Goal: Task Accomplishment & Management: Manage account settings

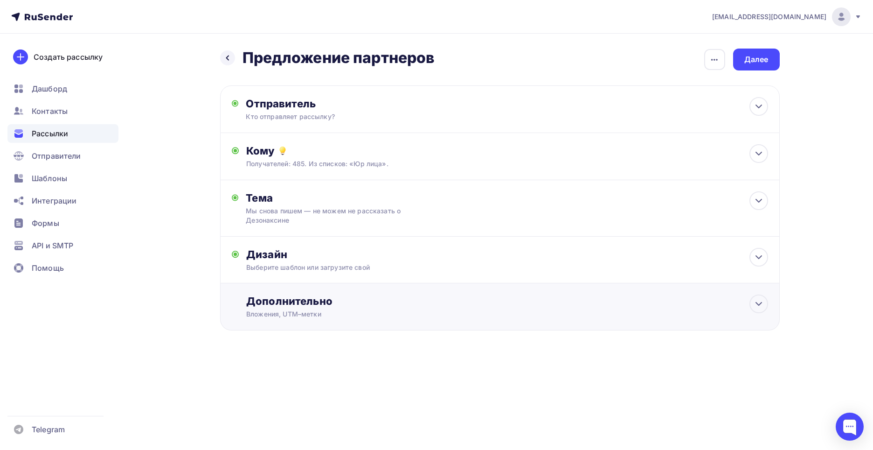
click at [347, 313] on div "Вложения, UTM–метки" at bounding box center [481, 313] width 470 height 9
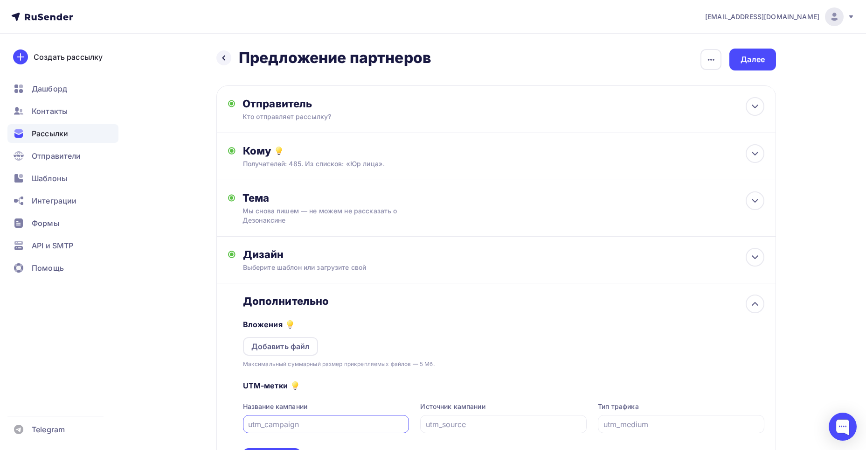
click at [390, 302] on div "Дополнительно" at bounding box center [503, 300] width 521 height 13
click at [759, 303] on icon at bounding box center [755, 303] width 11 height 11
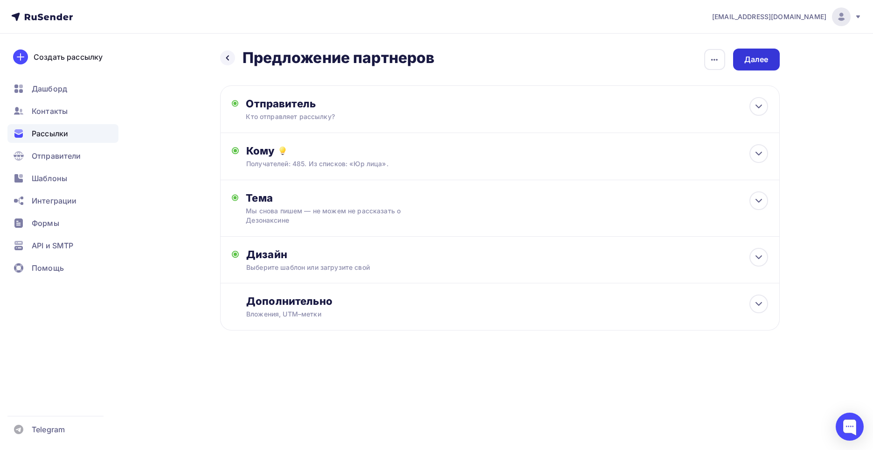
click at [754, 57] on div "Далее" at bounding box center [756, 59] width 24 height 11
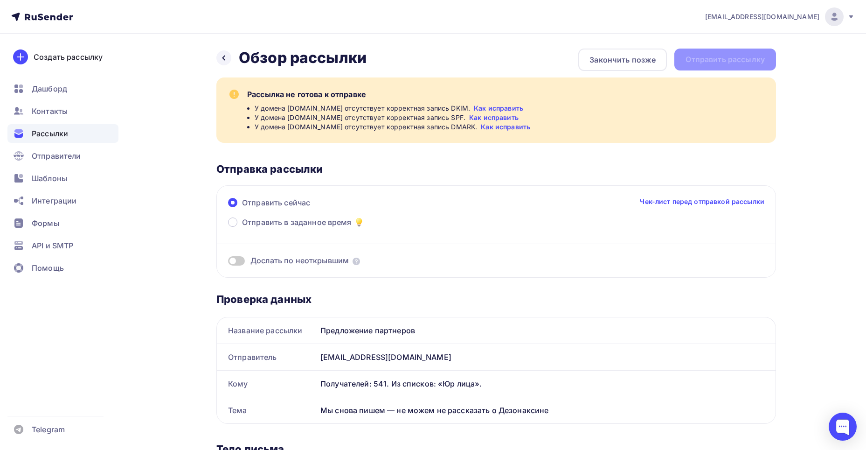
click at [482, 109] on link "Как исправить" at bounding box center [498, 108] width 49 height 9
click at [44, 153] on span "Отправители" at bounding box center [56, 155] width 49 height 11
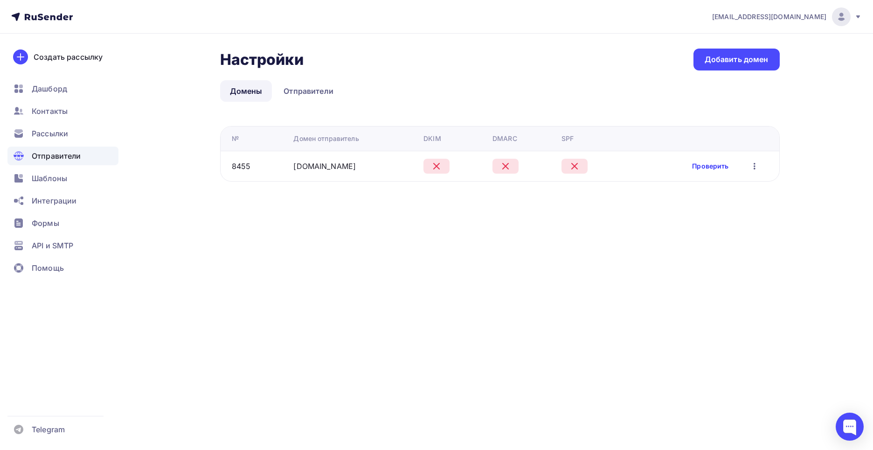
click at [710, 166] on link "Проверить" at bounding box center [710, 165] width 36 height 9
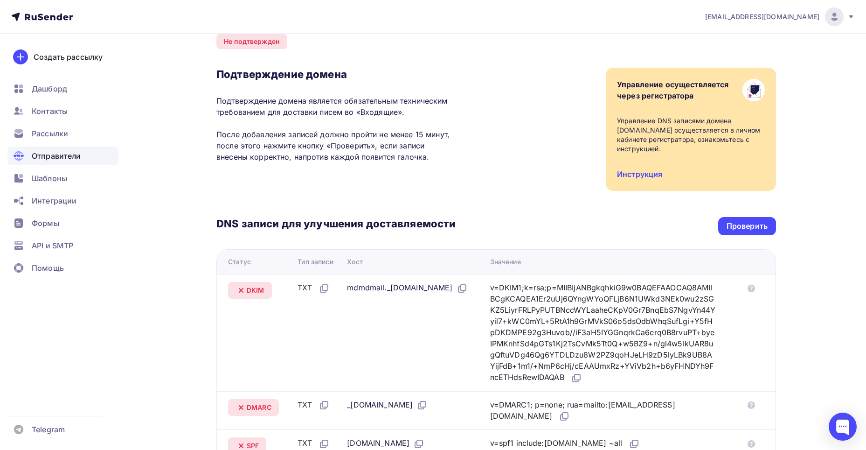
scroll to position [93, 0]
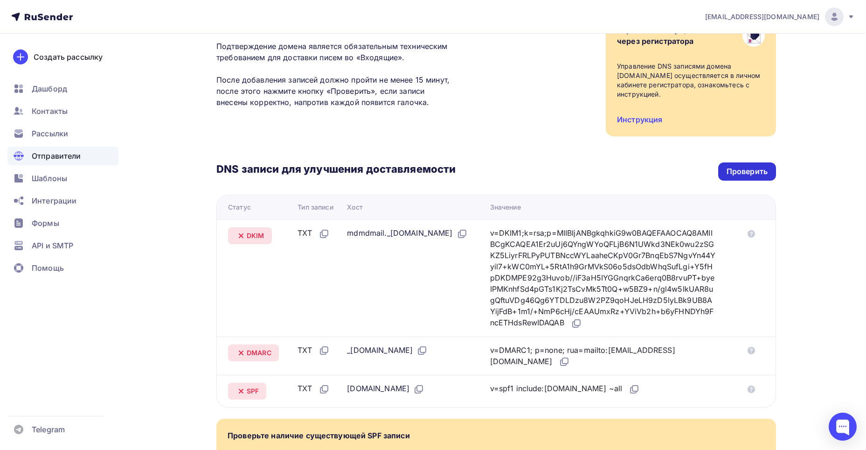
click at [746, 166] on div "Проверить" at bounding box center [747, 171] width 41 height 11
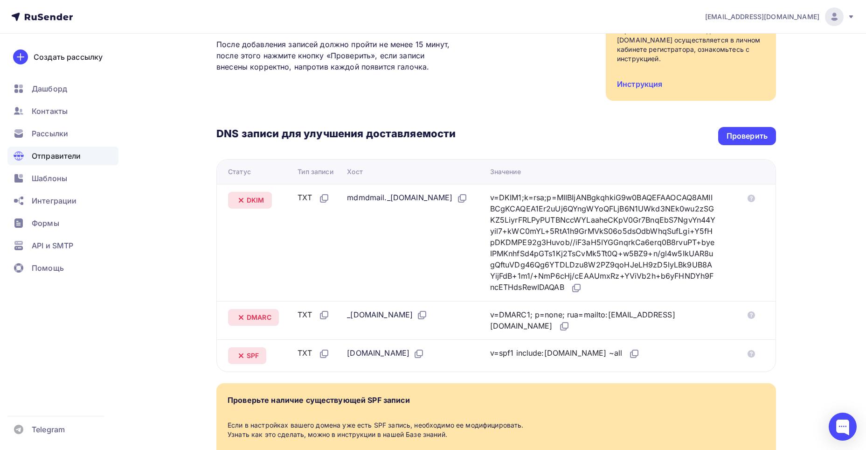
scroll to position [113, 0]
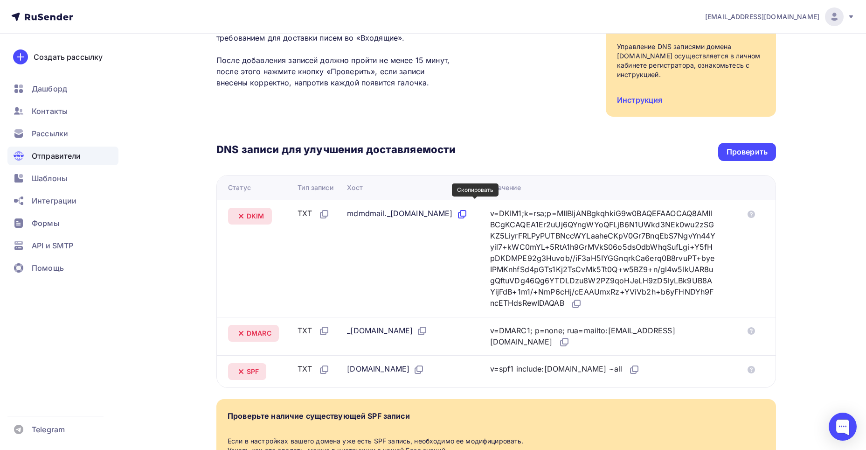
click at [468, 209] on icon at bounding box center [462, 213] width 11 height 11
click at [468, 208] on icon at bounding box center [462, 213] width 11 height 11
click at [578, 302] on icon at bounding box center [576, 305] width 6 height 6
click at [422, 329] on icon at bounding box center [421, 332] width 6 height 6
click at [559, 336] on icon at bounding box center [564, 341] width 11 height 11
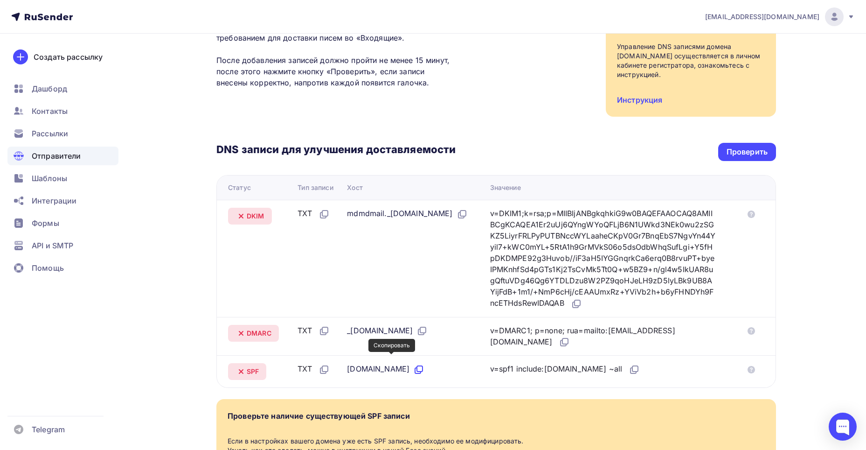
click at [417, 366] on icon at bounding box center [420, 369] width 6 height 6
click at [629, 364] on icon at bounding box center [634, 369] width 11 height 11
click at [741, 146] on div "Проверить" at bounding box center [747, 151] width 41 height 11
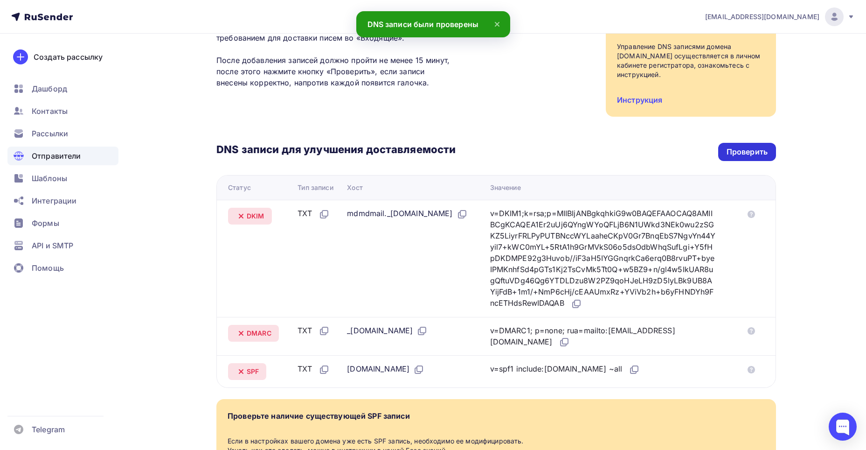
click at [764, 143] on div "Проверить" at bounding box center [747, 152] width 58 height 18
click at [809, 173] on div "Назад tlk-line.ru Не подтвержден Подтверждение домена Подтверждение домена явля…" at bounding box center [433, 237] width 764 height 632
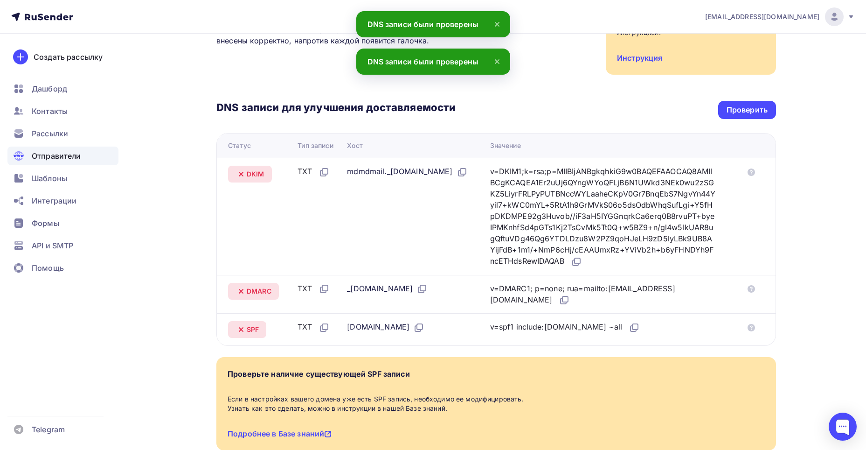
scroll to position [206, 0]
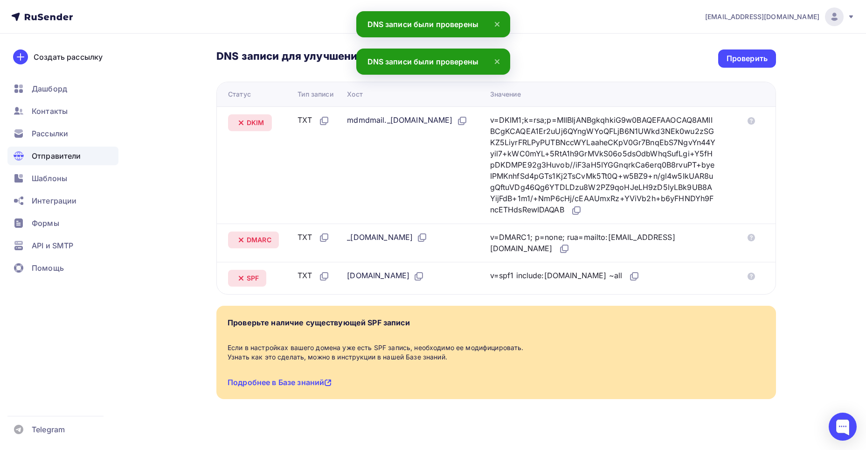
click at [245, 234] on icon at bounding box center [241, 239] width 11 height 11
click at [240, 234] on icon at bounding box center [241, 239] width 11 height 11
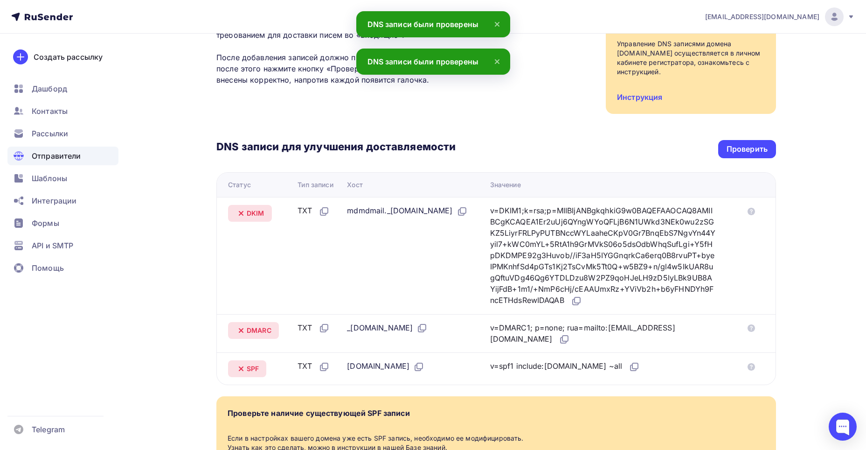
scroll to position [0, 0]
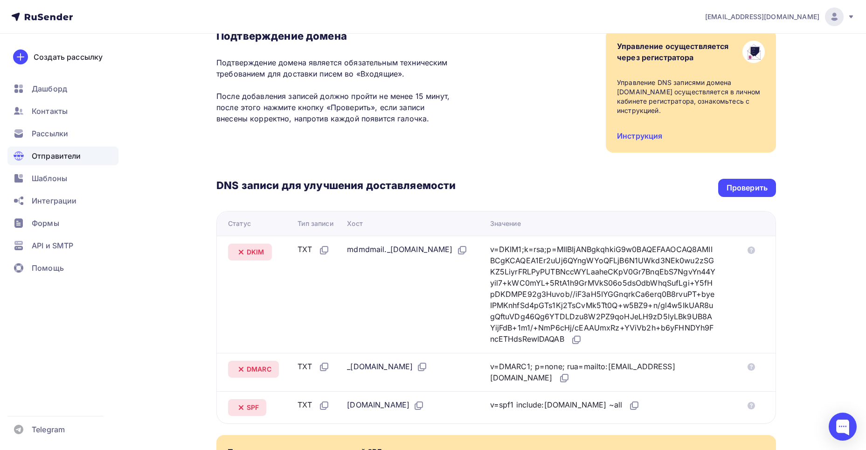
scroll to position [93, 0]
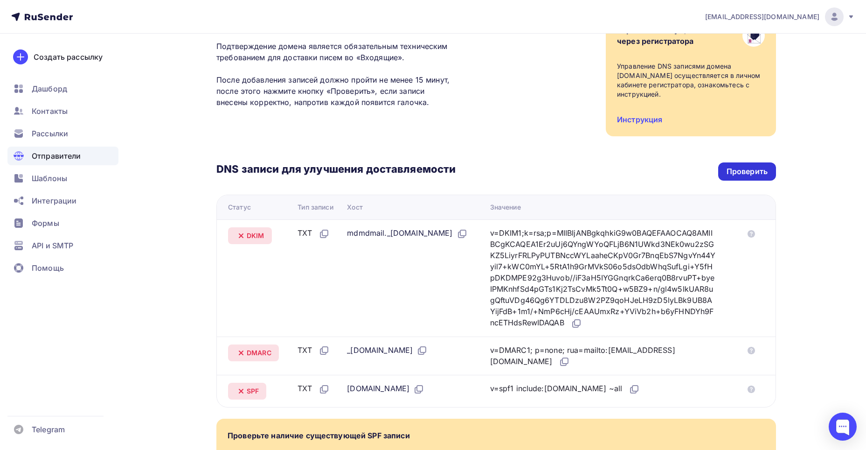
click at [729, 166] on div "Проверить" at bounding box center [747, 171] width 41 height 11
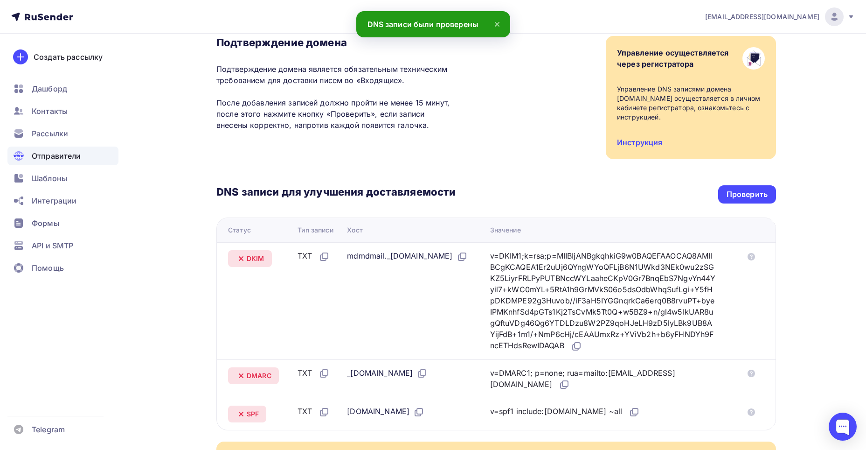
scroll to position [0, 0]
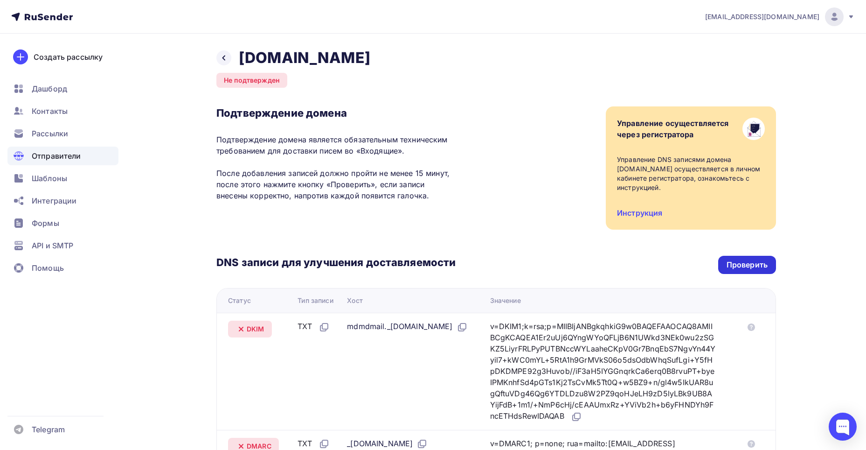
click at [753, 259] on div "Проверить" at bounding box center [747, 264] width 41 height 11
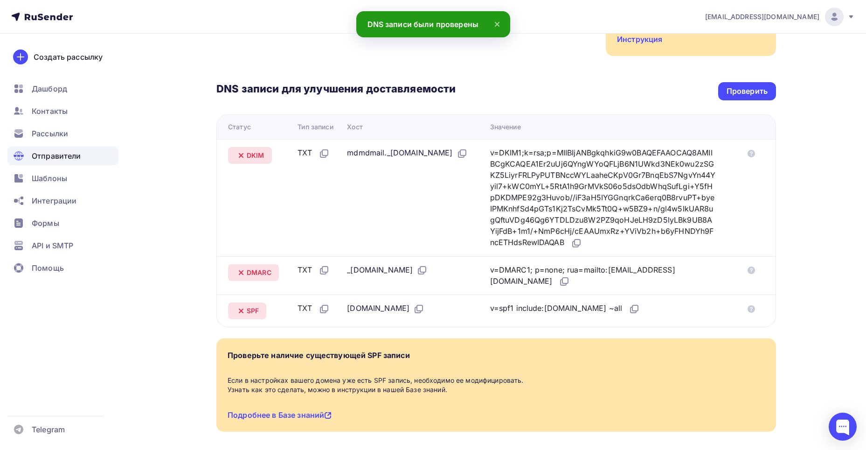
scroll to position [160, 0]
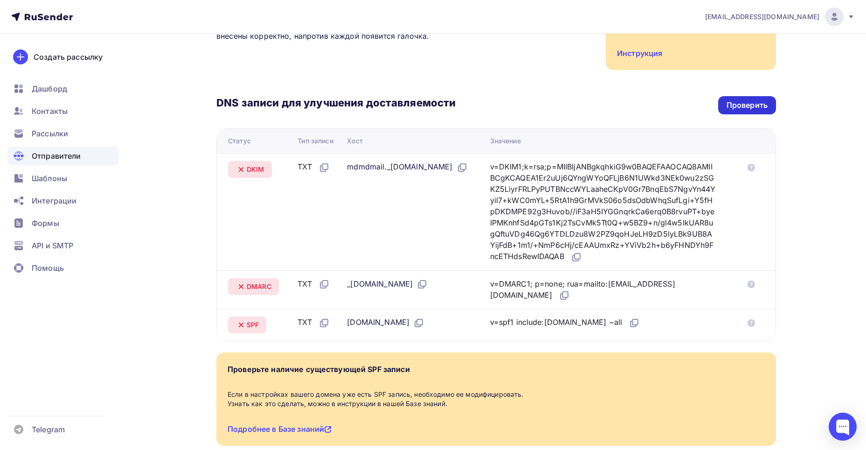
click at [740, 100] on div "Проверить" at bounding box center [747, 105] width 41 height 11
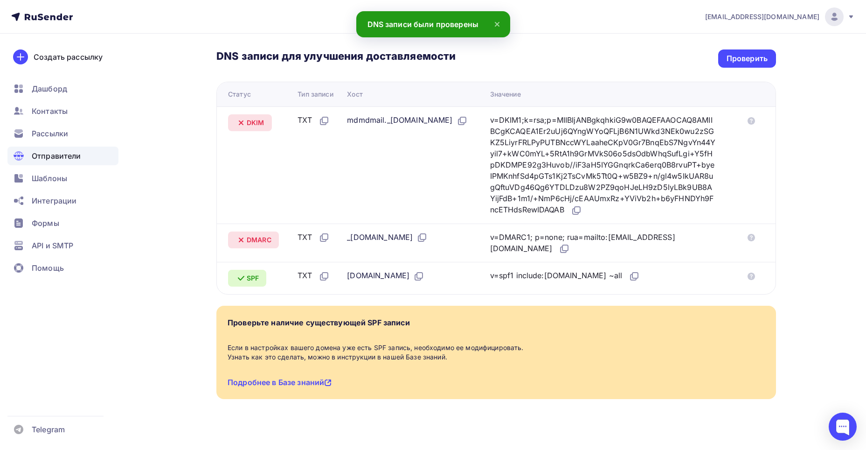
scroll to position [113, 0]
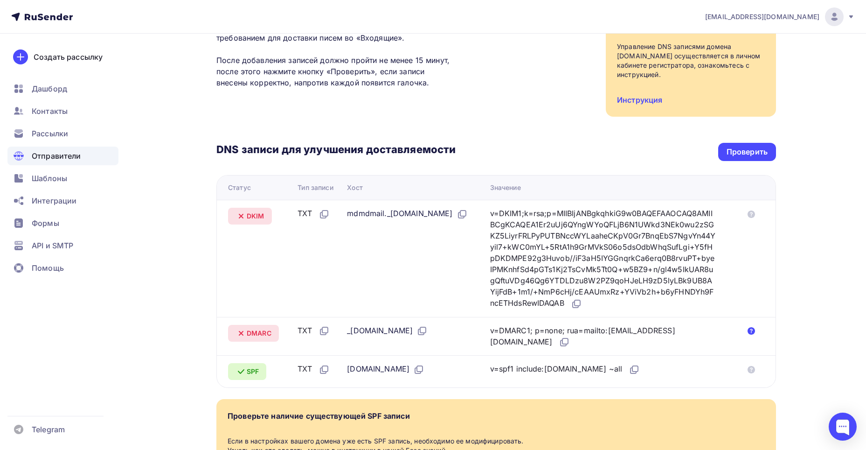
click at [752, 327] on icon at bounding box center [751, 330] width 7 height 7
click at [742, 150] on div "Проверить" at bounding box center [747, 152] width 58 height 18
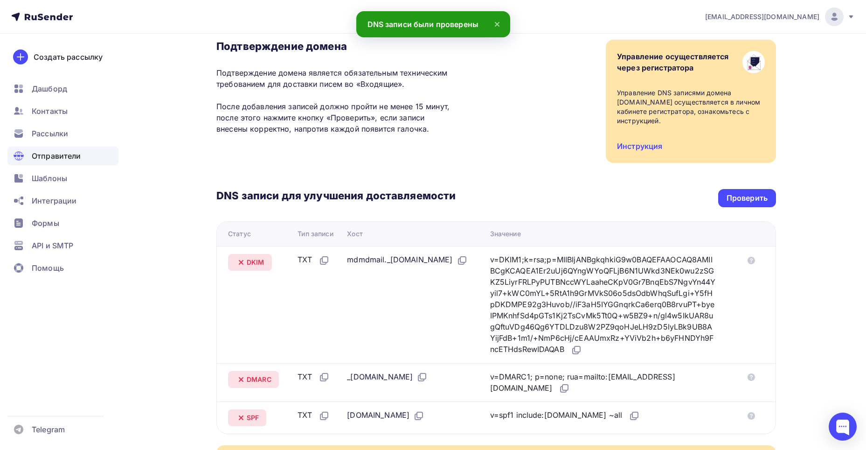
scroll to position [66, 0]
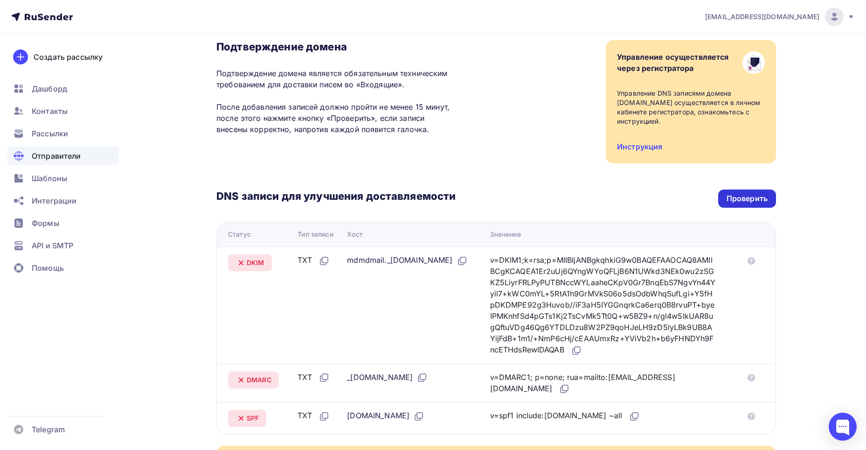
click at [736, 193] on div "Проверить" at bounding box center [747, 198] width 41 height 11
click at [740, 176] on div "DNS записи для улучшения доставляемости Проверить Статус Тип записи Хост Значен…" at bounding box center [496, 298] width 560 height 271
click at [741, 178] on div "DNS записи для улучшения доставляемости Проверить Статус Тип записи Хост Значен…" at bounding box center [496, 298] width 560 height 271
click at [738, 189] on div "Проверить" at bounding box center [747, 198] width 58 height 18
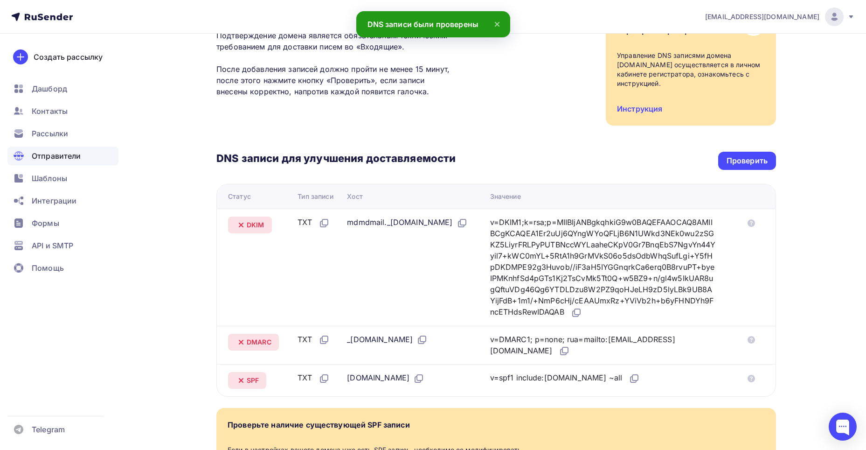
scroll to position [160, 0]
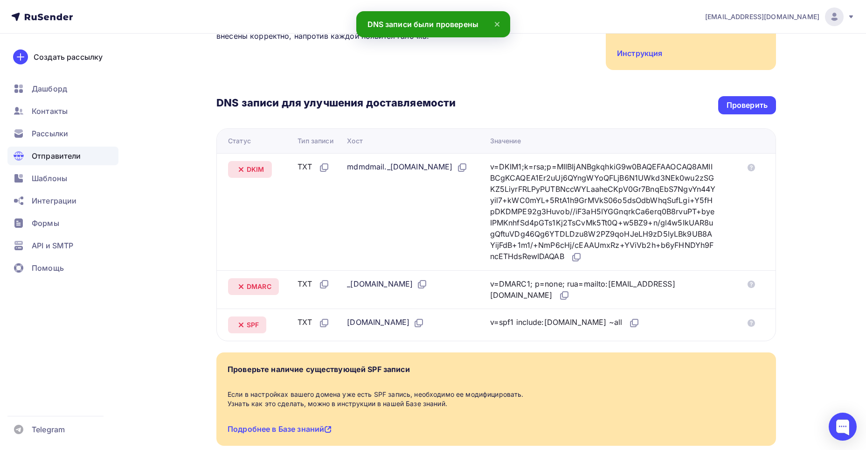
click at [250, 320] on span "SPF" at bounding box center [253, 324] width 12 height 9
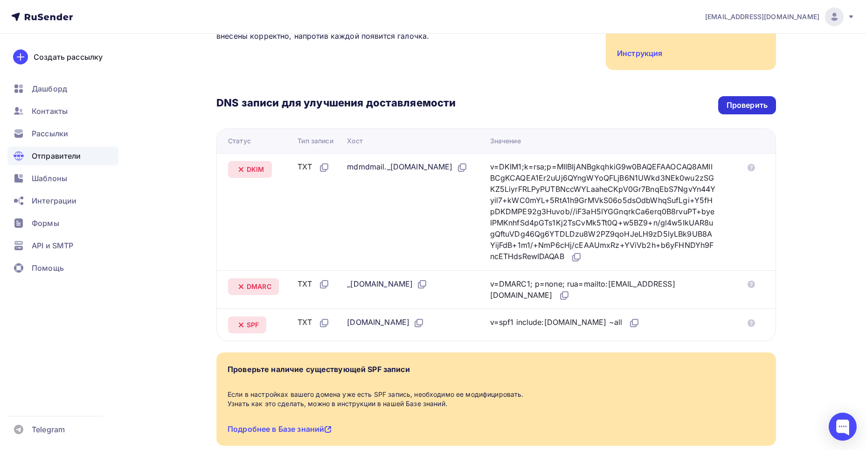
click at [750, 100] on div "Проверить" at bounding box center [747, 105] width 41 height 11
click at [418, 282] on icon at bounding box center [421, 285] width 6 height 6
click at [559, 290] on icon at bounding box center [564, 295] width 11 height 11
click at [580, 253] on icon at bounding box center [578, 256] width 6 height 6
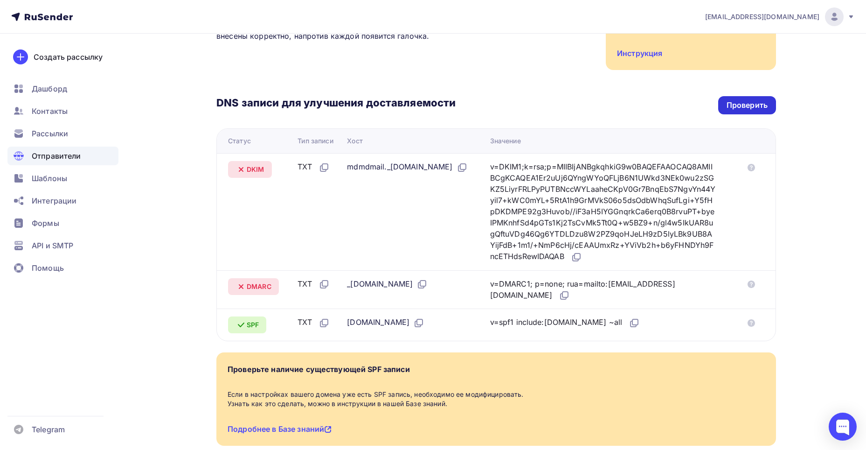
click at [763, 100] on div "Проверить" at bounding box center [747, 105] width 41 height 11
click at [758, 100] on div "Проверить" at bounding box center [747, 105] width 41 height 11
click at [423, 278] on icon at bounding box center [422, 283] width 11 height 11
click at [559, 290] on icon at bounding box center [564, 295] width 11 height 11
click at [468, 162] on icon at bounding box center [462, 167] width 11 height 11
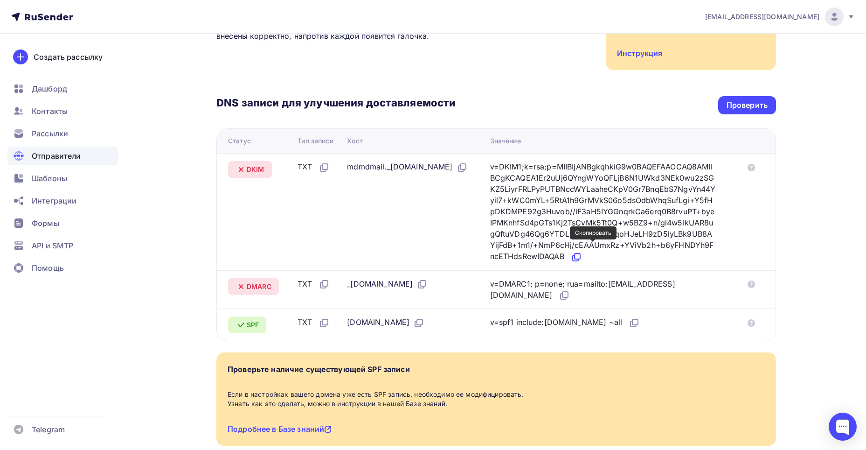
click at [582, 251] on icon at bounding box center [576, 256] width 11 height 11
click at [728, 100] on div "Проверить" at bounding box center [747, 105] width 41 height 11
click at [743, 101] on div "Проверить" at bounding box center [747, 105] width 58 height 18
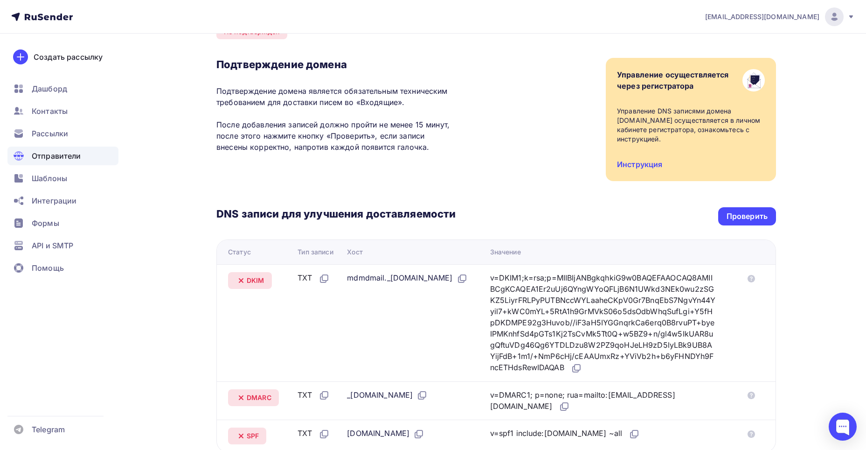
scroll to position [187, 0]
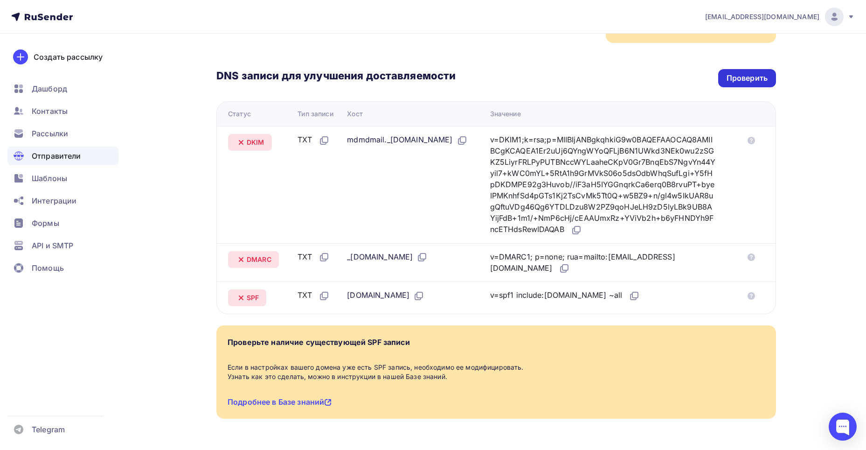
click at [745, 73] on div "Проверить" at bounding box center [747, 78] width 41 height 11
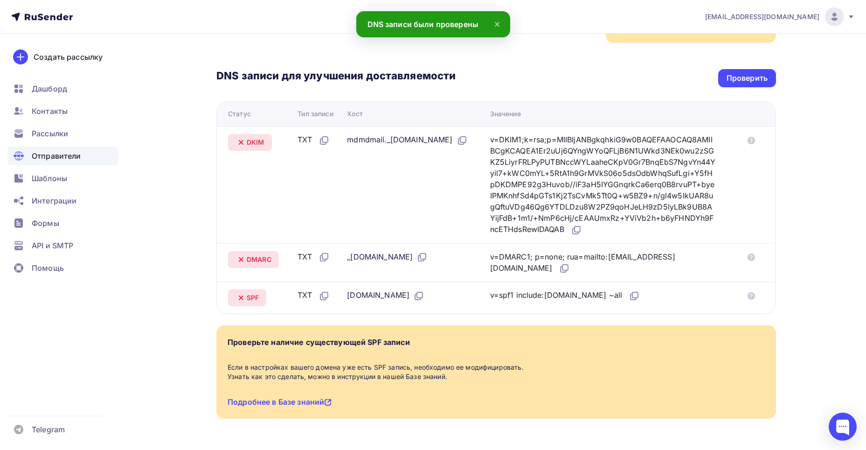
scroll to position [0, 0]
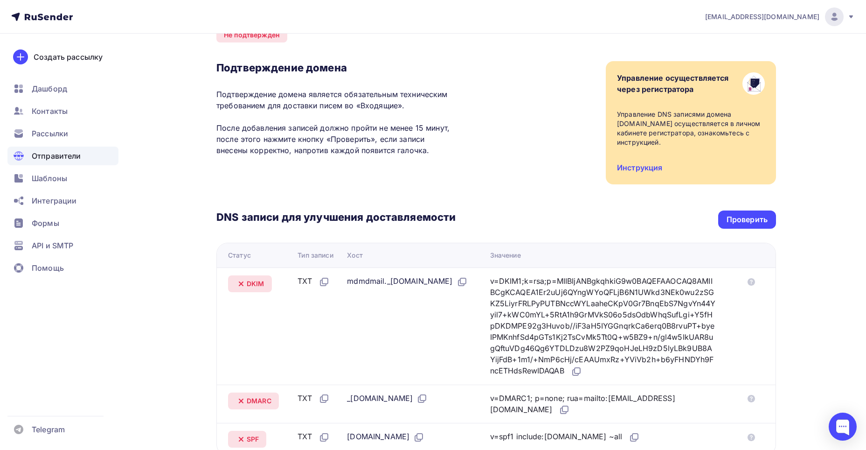
scroll to position [187, 0]
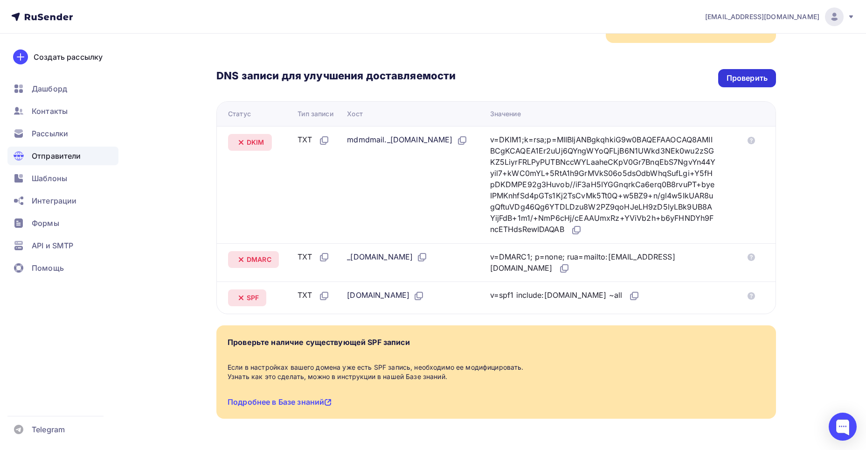
click at [757, 73] on div "Проверить" at bounding box center [747, 78] width 41 height 11
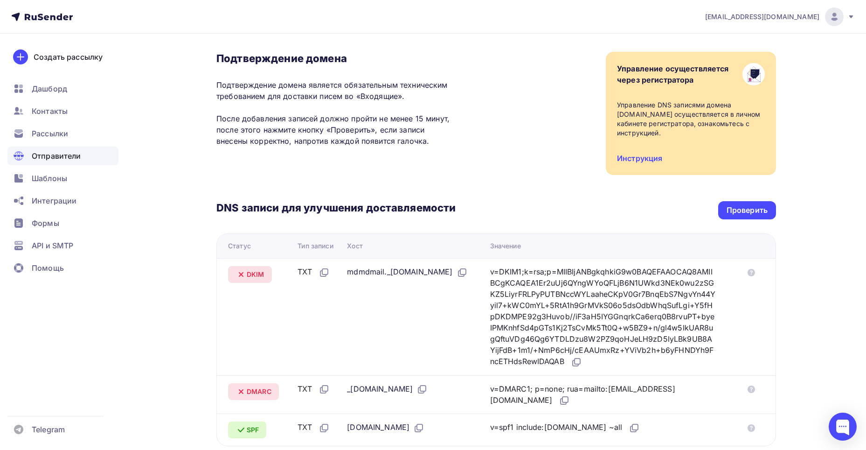
scroll to position [0, 0]
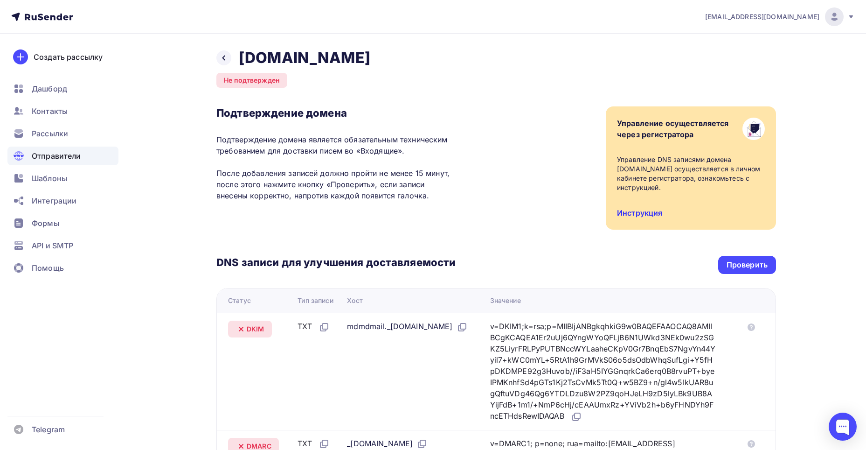
click at [640, 208] on link "Инструкция" at bounding box center [639, 212] width 45 height 9
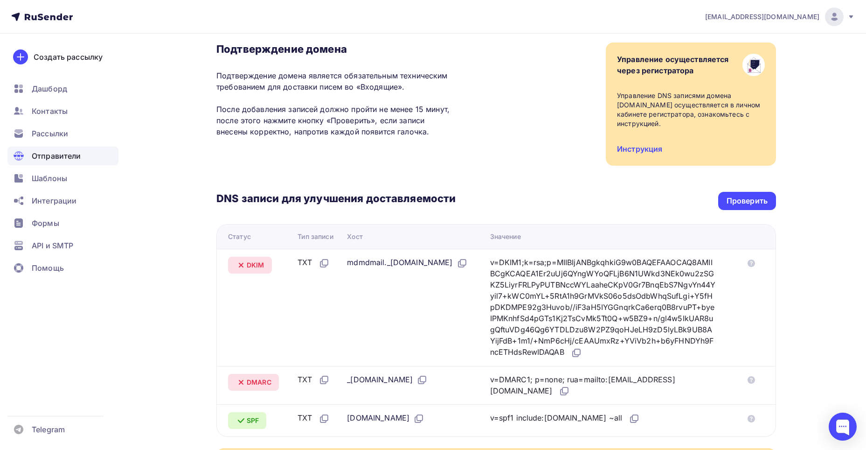
scroll to position [140, 0]
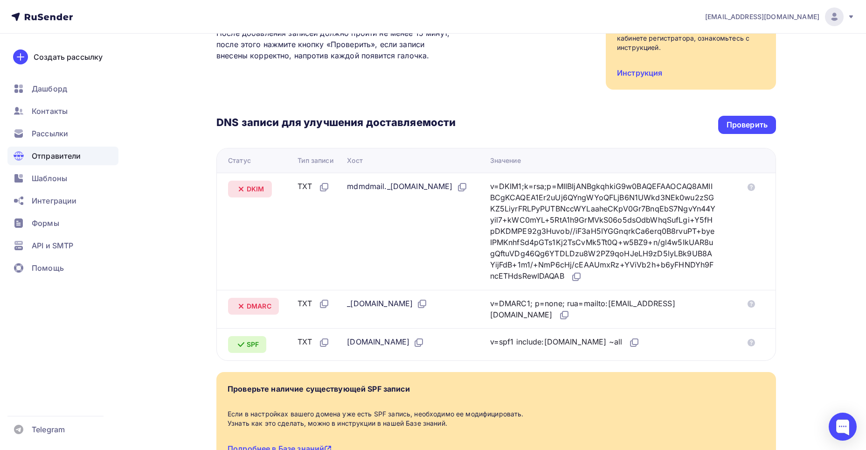
click at [755, 126] on div "DNS записи для улучшения доставляемости Проверить Статус Тип записи Хост Значен…" at bounding box center [496, 225] width 560 height 271
click at [762, 119] on div "Проверить" at bounding box center [747, 124] width 41 height 11
click at [559, 309] on icon at bounding box center [564, 314] width 11 height 11
click at [582, 271] on icon at bounding box center [576, 276] width 11 height 11
click at [746, 119] on div "Проверить" at bounding box center [747, 124] width 41 height 11
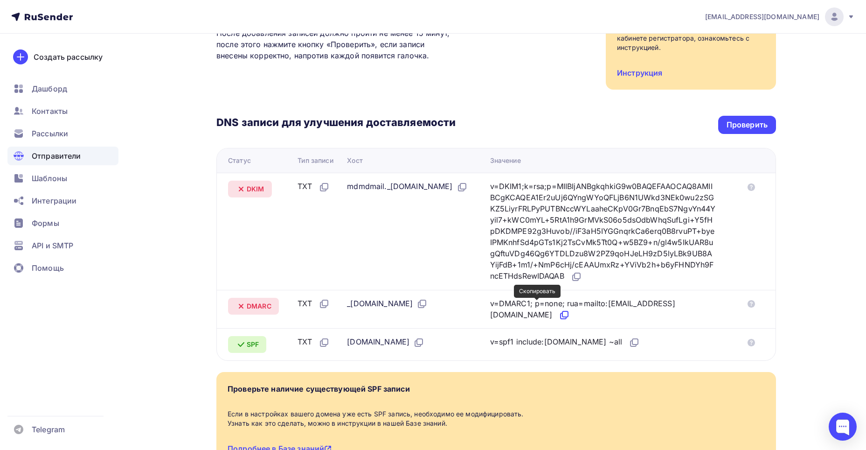
click at [559, 309] on icon at bounding box center [564, 314] width 11 height 11
click at [578, 275] on icon at bounding box center [576, 278] width 6 height 6
click at [734, 119] on div "Проверить" at bounding box center [747, 124] width 41 height 11
click at [748, 119] on div "Проверить" at bounding box center [747, 124] width 41 height 11
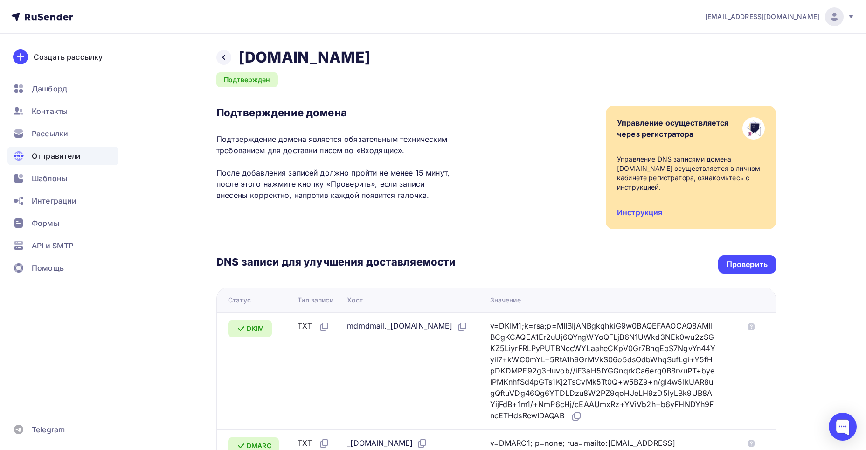
scroll to position [0, 0]
click at [219, 55] on div at bounding box center [223, 57] width 15 height 15
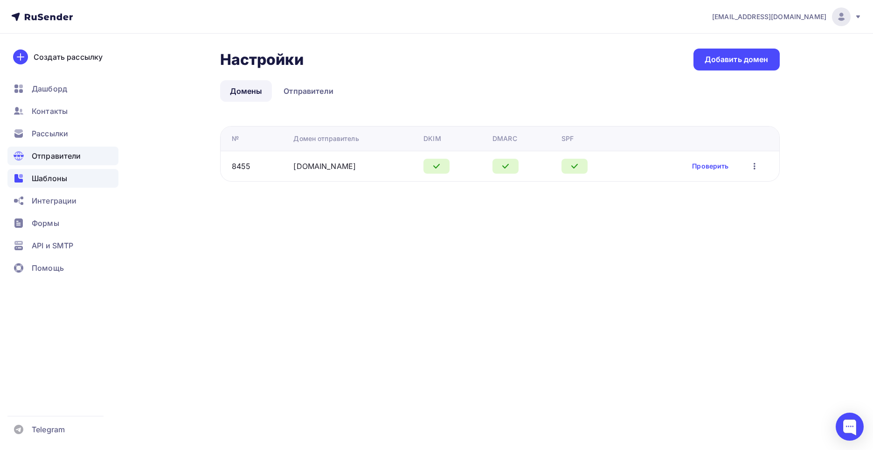
click at [61, 179] on span "Шаблоны" at bounding box center [49, 178] width 35 height 11
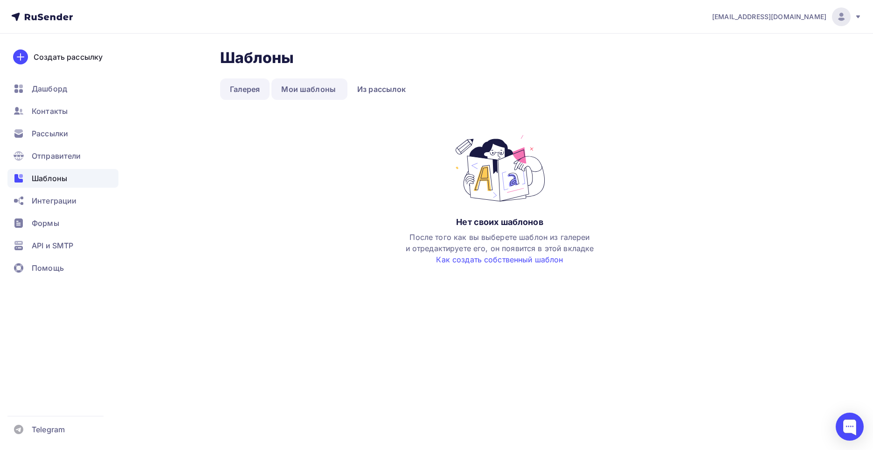
click at [248, 89] on link "Галерея" at bounding box center [245, 88] width 50 height 21
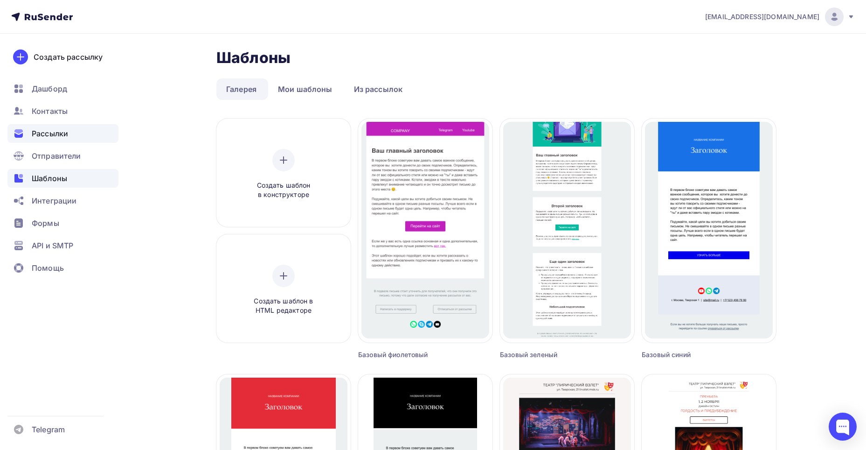
click at [57, 135] on span "Рассылки" at bounding box center [50, 133] width 36 height 11
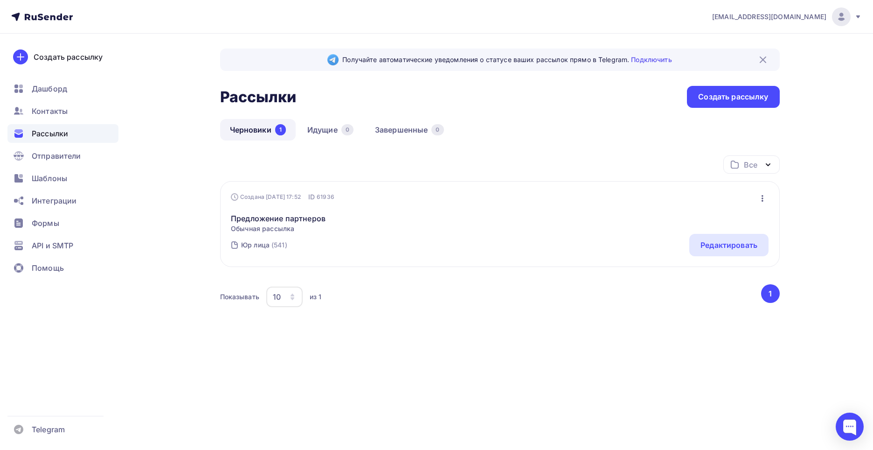
click at [498, 229] on div "Предложение партнеров Обычная рассылка Редактировать Копировать Добавить в папк…" at bounding box center [500, 217] width 538 height 32
click at [278, 222] on link "Предложение партнеров" at bounding box center [278, 218] width 95 height 11
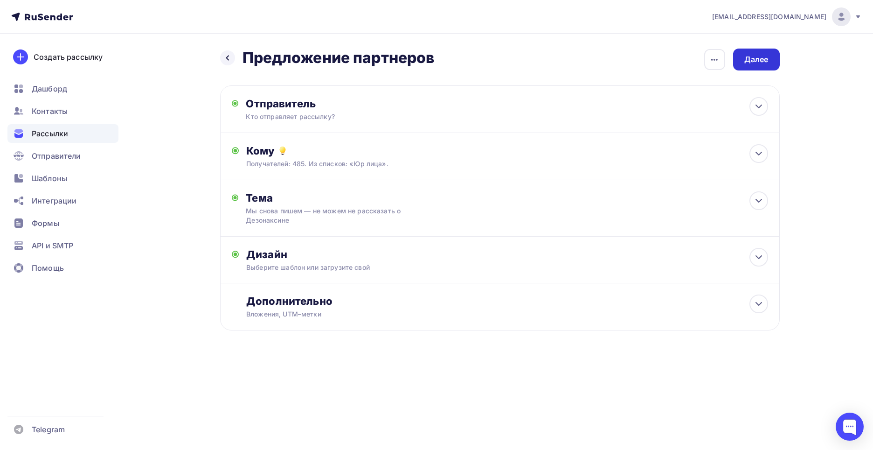
click at [763, 62] on div "Далее" at bounding box center [756, 59] width 24 height 11
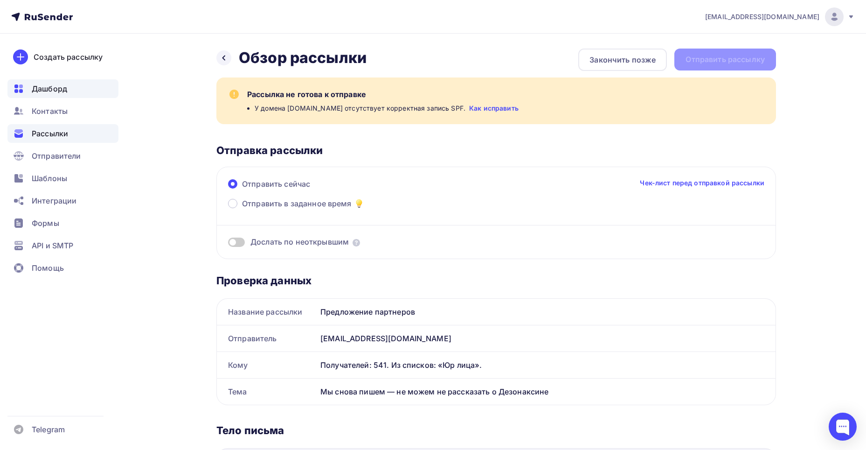
click at [56, 80] on div "Дашборд" at bounding box center [62, 88] width 111 height 19
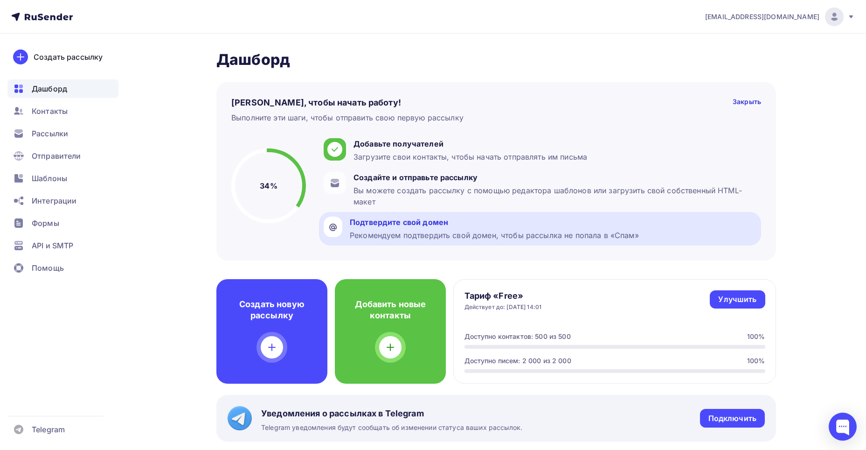
click at [397, 229] on div "Подтвердите свой домен Рекомендуем подтвердить свой домен, чтобы рассылка не по…" at bounding box center [494, 228] width 289 height 24
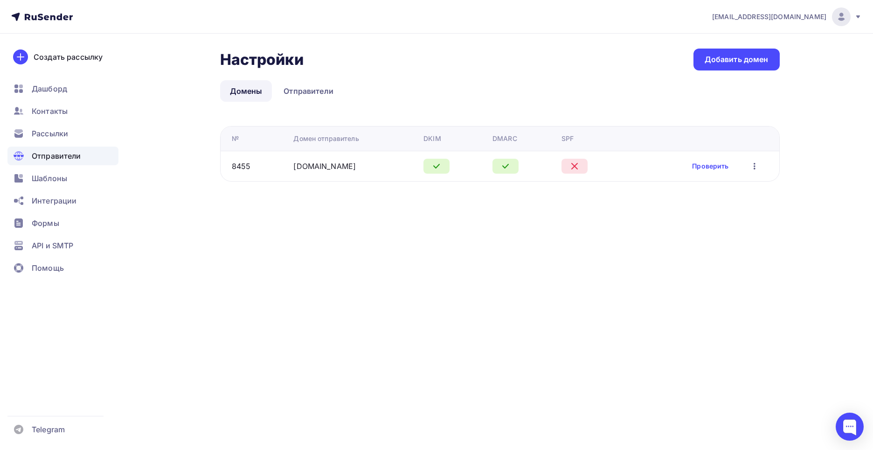
click at [581, 165] on div at bounding box center [575, 166] width 26 height 15
click at [712, 165] on link "Проверить" at bounding box center [710, 165] width 36 height 9
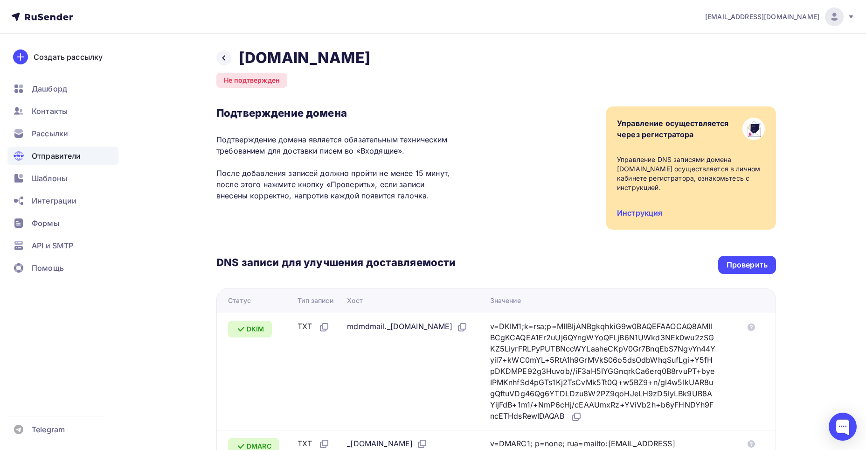
scroll to position [206, 0]
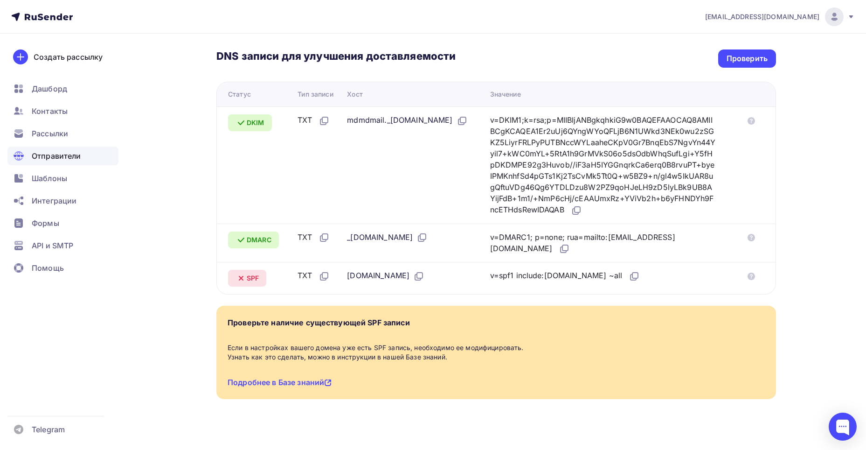
click at [253, 273] on span "SPF" at bounding box center [253, 277] width 12 height 9
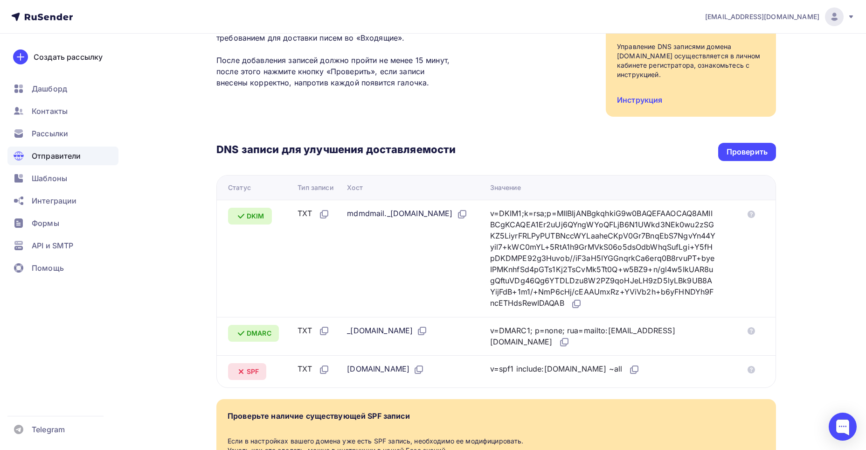
scroll to position [66, 0]
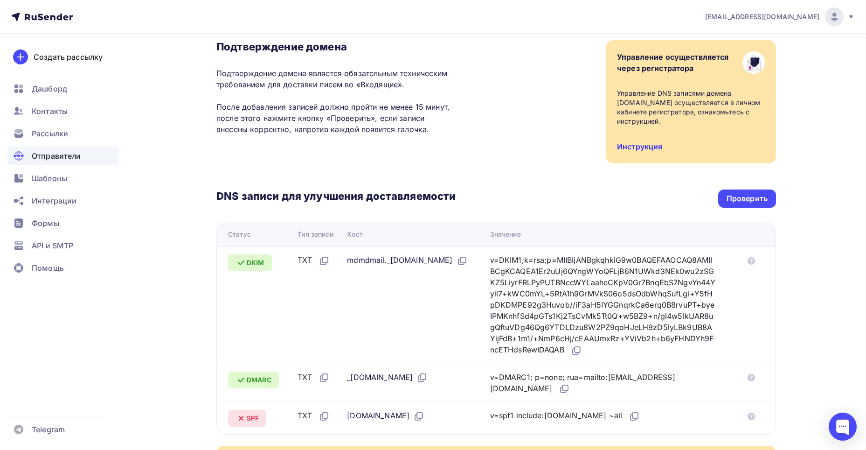
click at [632, 142] on link "Инструкция" at bounding box center [639, 146] width 45 height 9
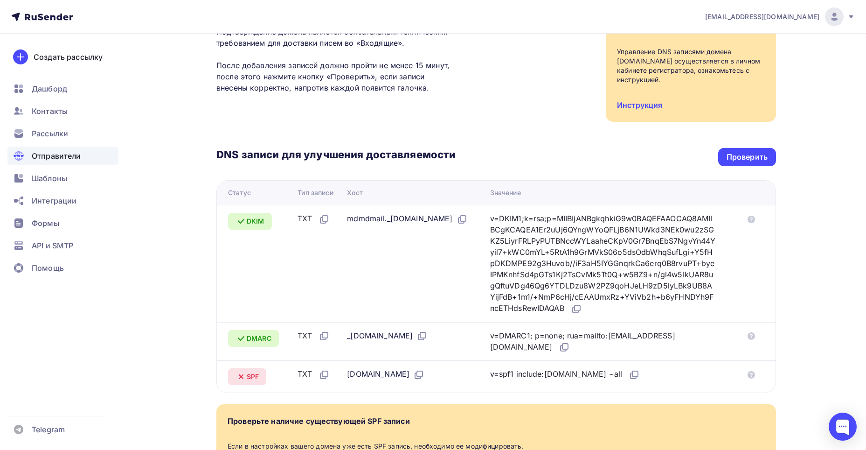
scroll to position [160, 0]
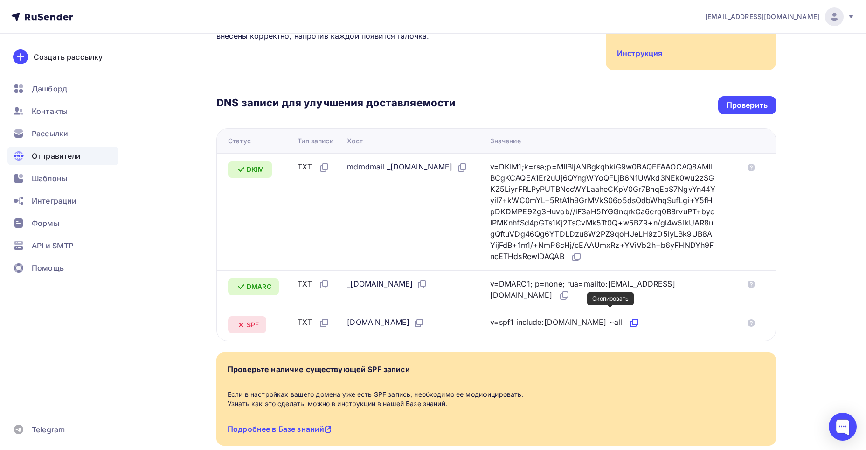
click at [629, 317] on icon at bounding box center [634, 322] width 11 height 11
click at [753, 100] on div "Проверить" at bounding box center [747, 105] width 41 height 11
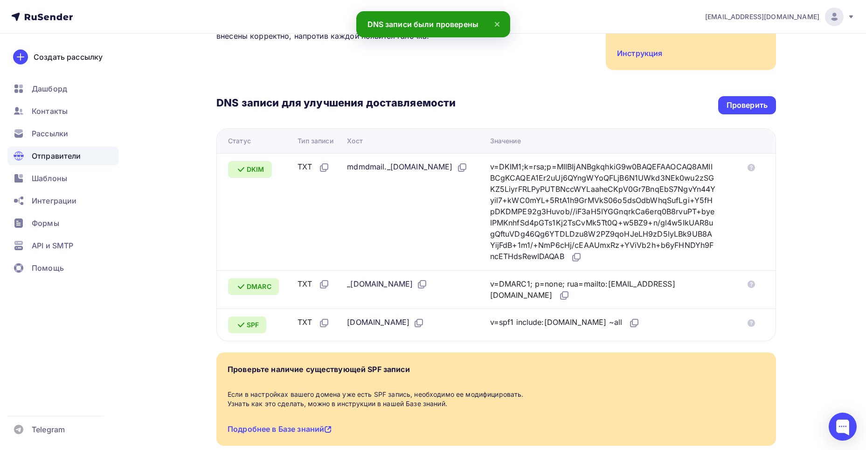
scroll to position [0, 0]
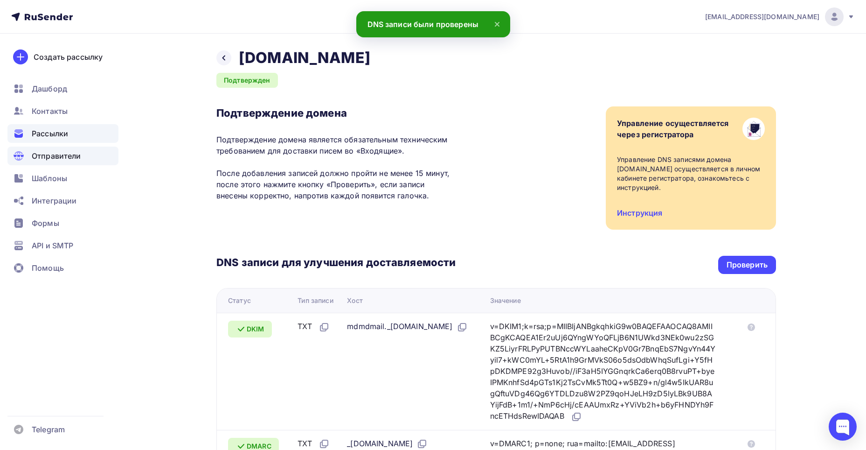
click at [37, 131] on span "Рассылки" at bounding box center [50, 133] width 36 height 11
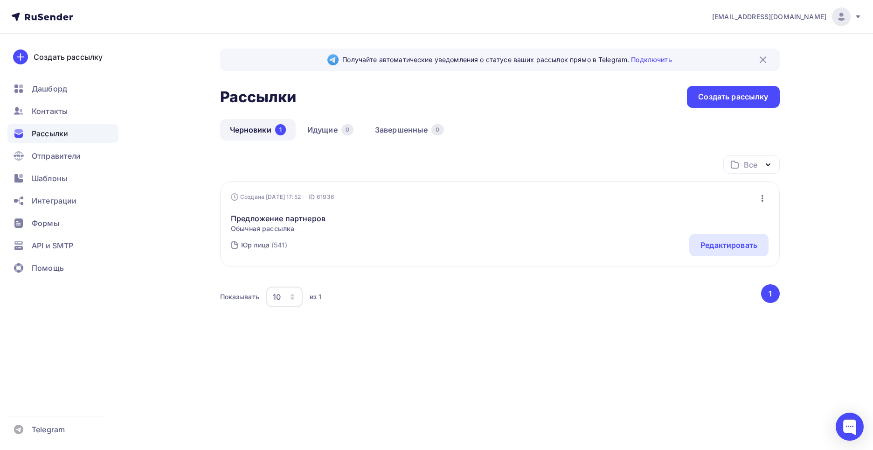
click at [499, 249] on div "Юр лица (541) Редактировать" at bounding box center [500, 245] width 538 height 22
click at [717, 243] on div "Редактировать" at bounding box center [729, 244] width 57 height 11
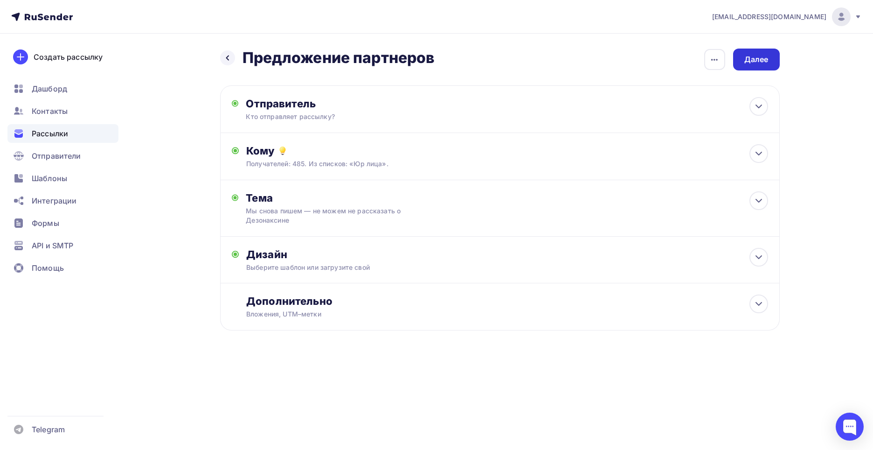
click at [757, 58] on div "Далее" at bounding box center [756, 59] width 24 height 11
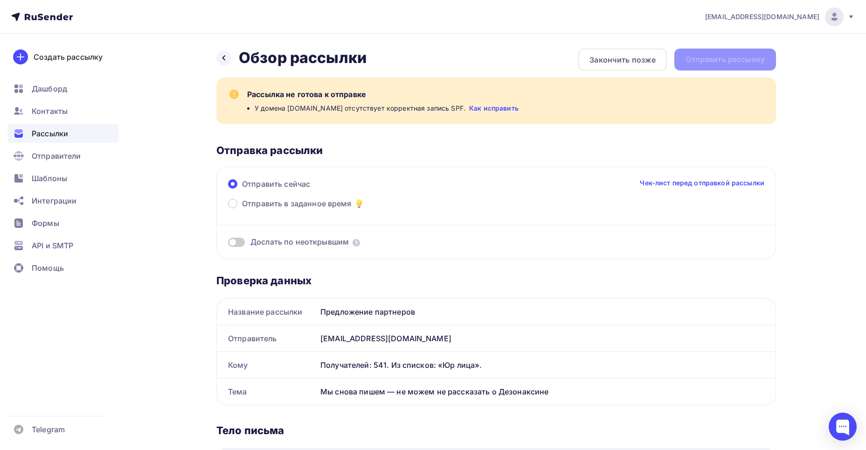
click at [729, 54] on div "Назад Обзор рассылки Обзор рассылки Закончить позже Отправить рассылку" at bounding box center [496, 60] width 560 height 22
click at [221, 57] on icon at bounding box center [223, 57] width 7 height 7
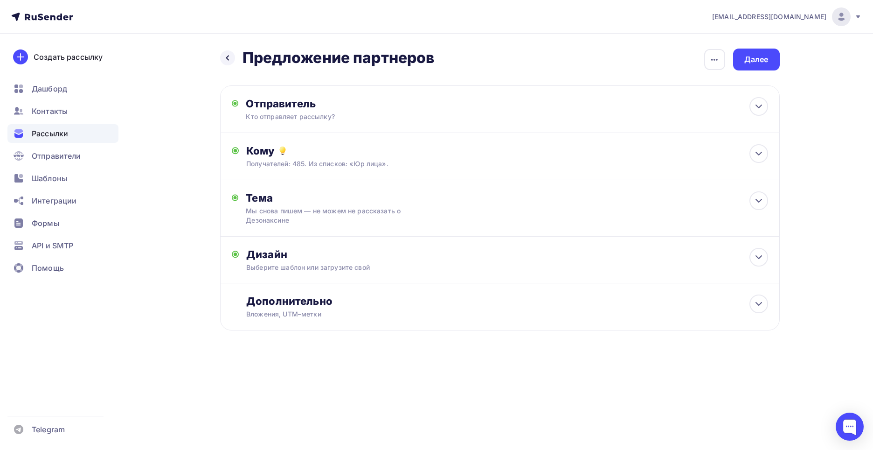
click at [767, 74] on div "Назад Предложение партнеров Предложение партнеров Закончить позже Переименовать…" at bounding box center [500, 201] width 560 height 305
click at [767, 67] on div "Далее" at bounding box center [756, 60] width 47 height 22
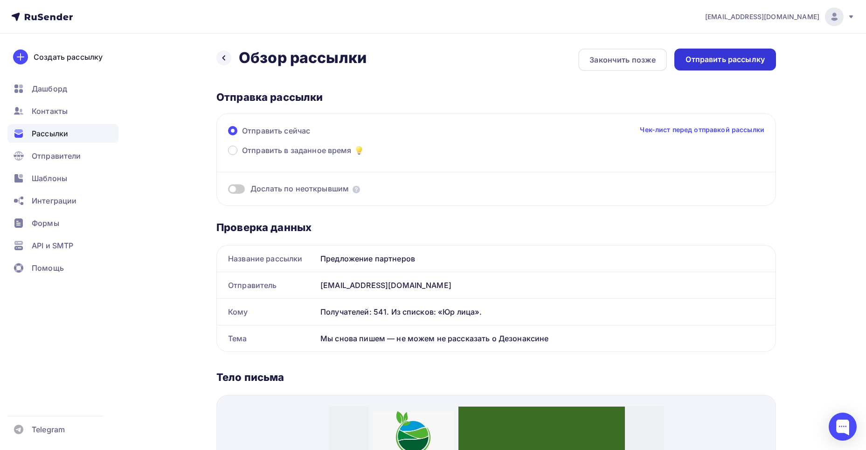
click at [755, 55] on div "Отправить рассылку" at bounding box center [725, 59] width 79 height 11
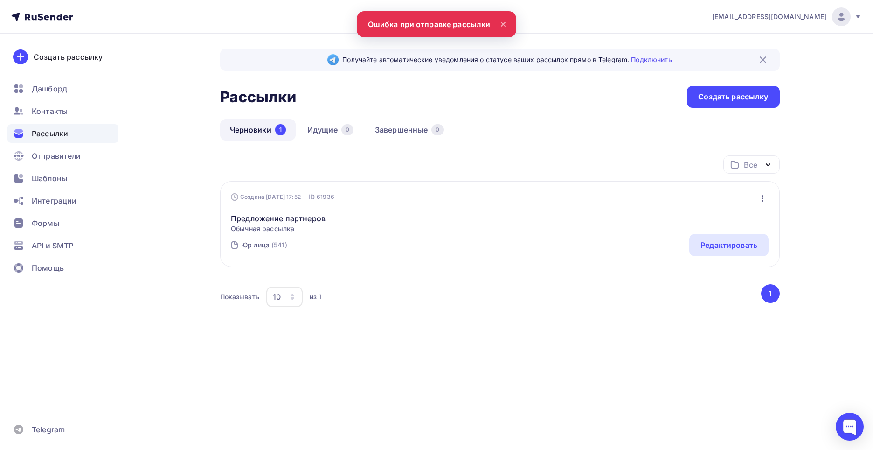
click at [453, 22] on nav "t93682594tlk-line@yandex.ru Аккаунт Тарифы Выйти Создать рассылку Дашборд Конта…" at bounding box center [436, 17] width 873 height 34
click at [515, 315] on div "Показывать 10 10 20 50 100 из 1 ‹ 1 ›" at bounding box center [500, 301] width 560 height 35
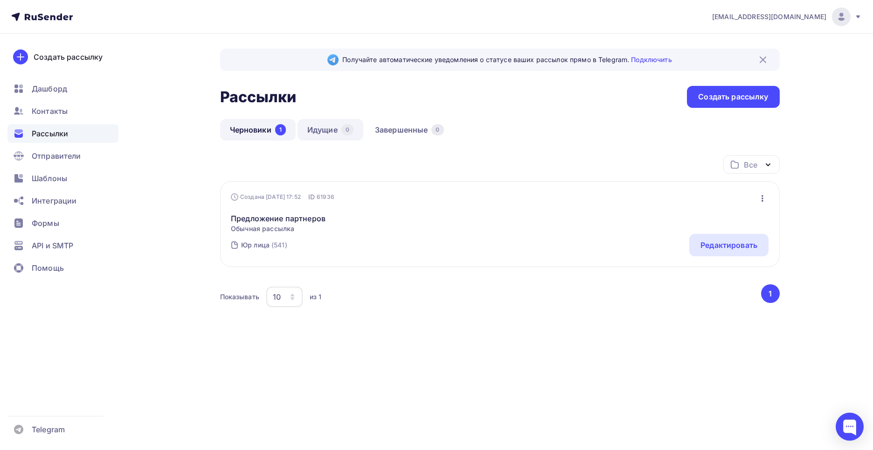
click at [325, 133] on link "Идущие 0" at bounding box center [331, 129] width 66 height 21
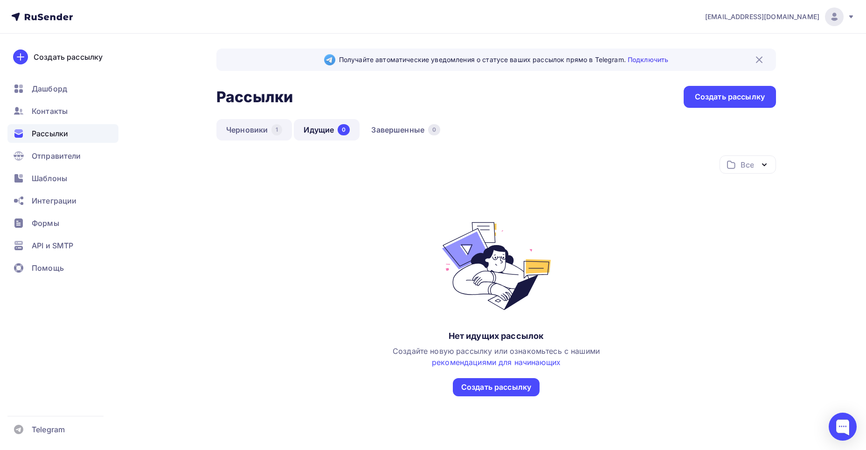
click at [250, 132] on link "Черновики 1" at bounding box center [254, 129] width 76 height 21
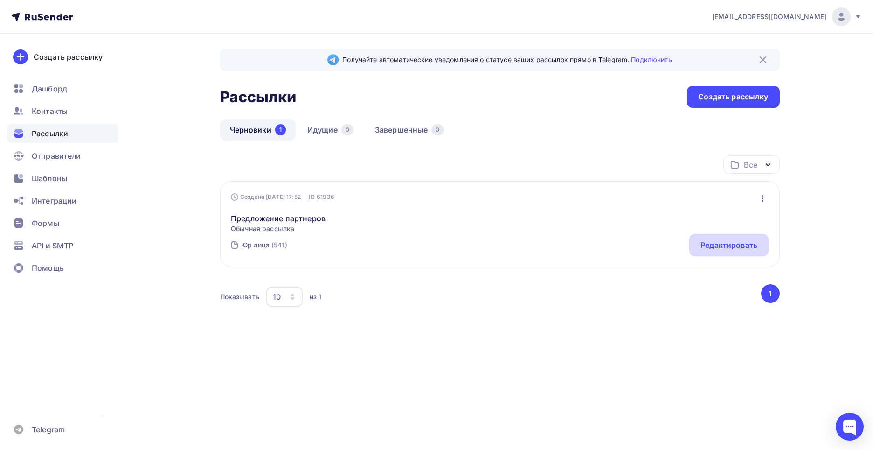
click at [712, 246] on div "Редактировать" at bounding box center [729, 244] width 57 height 11
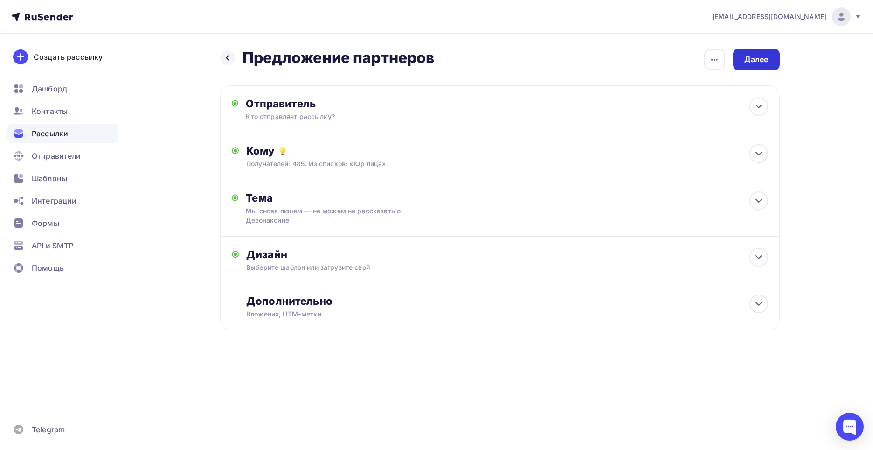
click at [742, 60] on div "Далее" at bounding box center [756, 60] width 47 height 22
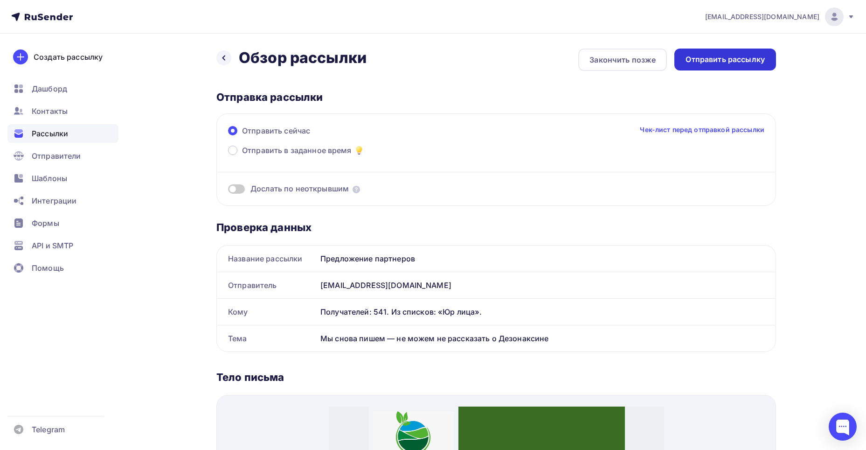
click at [731, 56] on div "Отправить рассылку" at bounding box center [725, 59] width 79 height 11
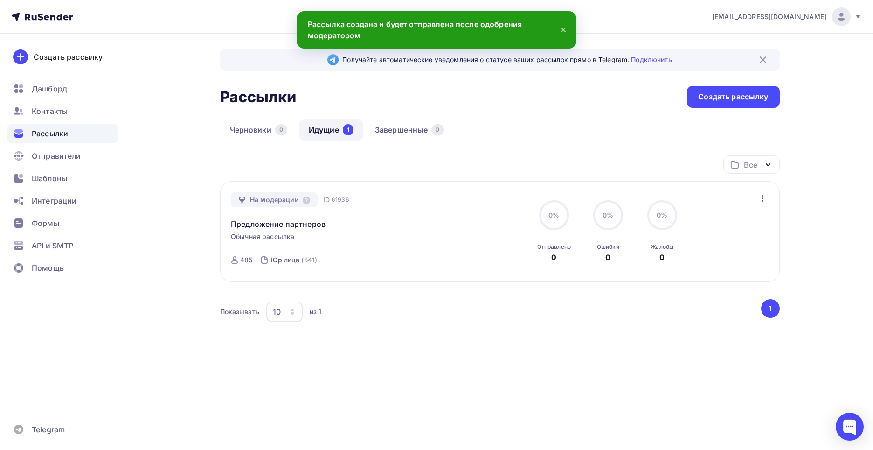
click at [563, 29] on icon at bounding box center [564, 30] width 4 height 4
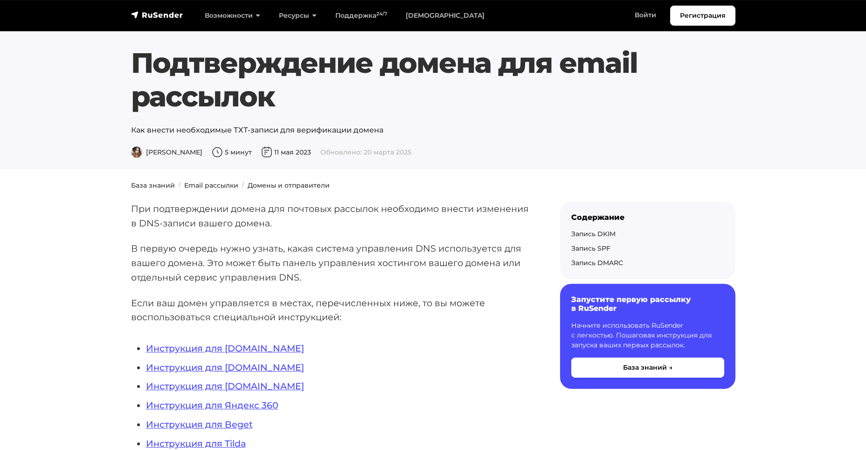
scroll to position [280, 0]
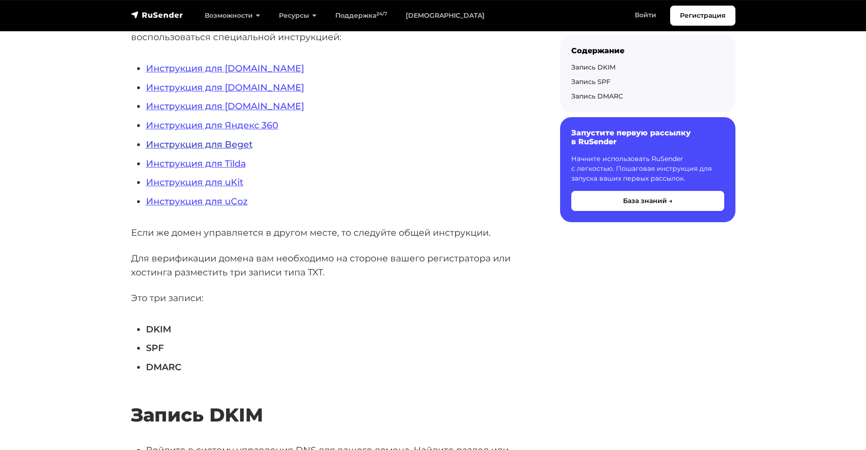
click at [235, 146] on link "Инструкция для Beget" at bounding box center [199, 144] width 107 height 11
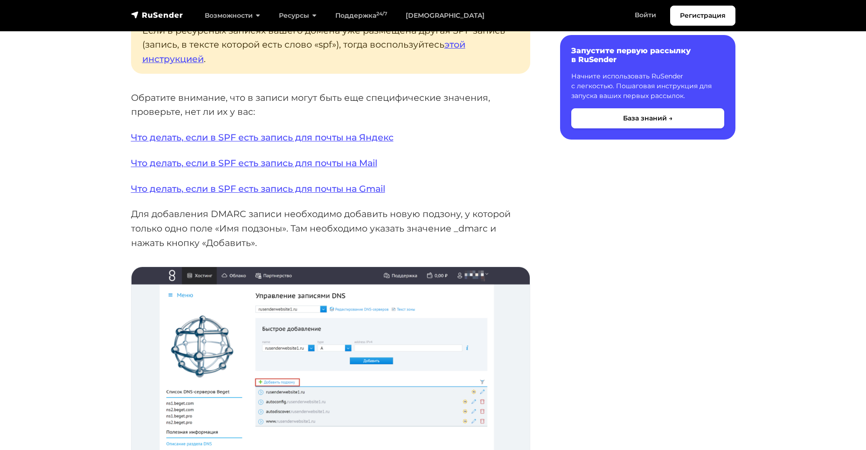
scroll to position [1371, 0]
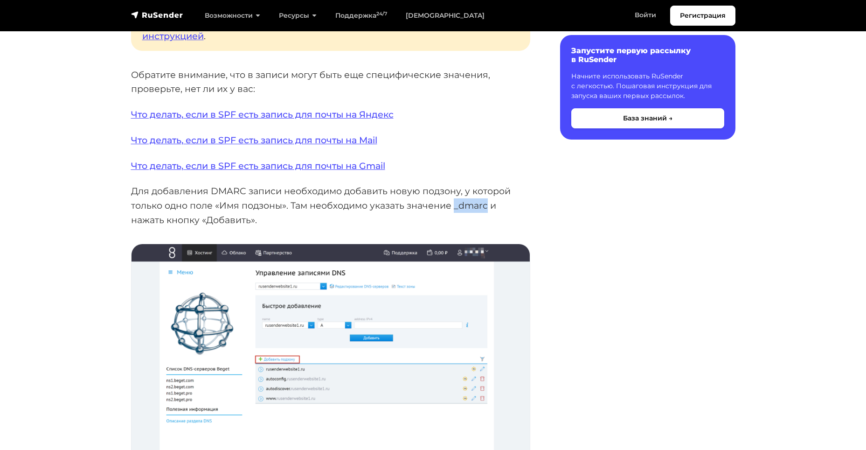
drag, startPoint x: 457, startPoint y: 208, endPoint x: 488, endPoint y: 208, distance: 31.3
click at [488, 208] on p "Для добавления DMARC записи необходимо добавить новую подзону, у которой только…" at bounding box center [330, 205] width 399 height 43
copy p "_dmarc"
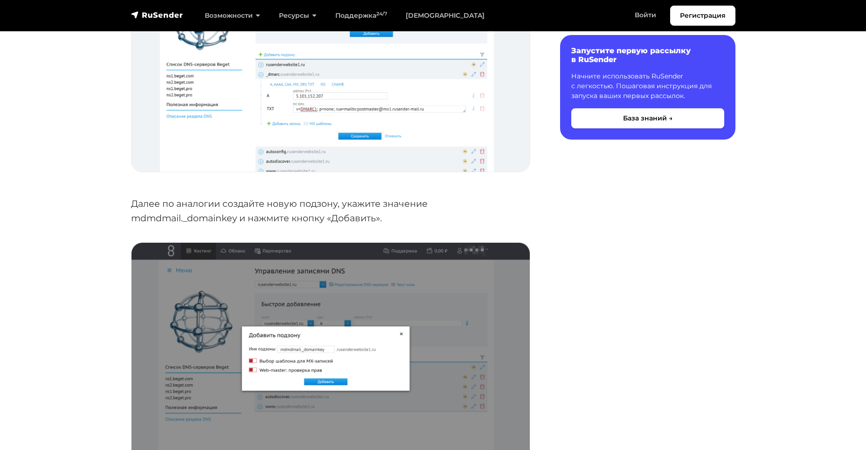
scroll to position [2817, 0]
drag, startPoint x: 131, startPoint y: 216, endPoint x: 238, endPoint y: 222, distance: 107.4
click at [238, 222] on p "Далее по аналогии создайте новую подзону, укажите значение mdmdmail._domainkey …" at bounding box center [330, 210] width 399 height 28
copy p "mdmdmail._domainkey"
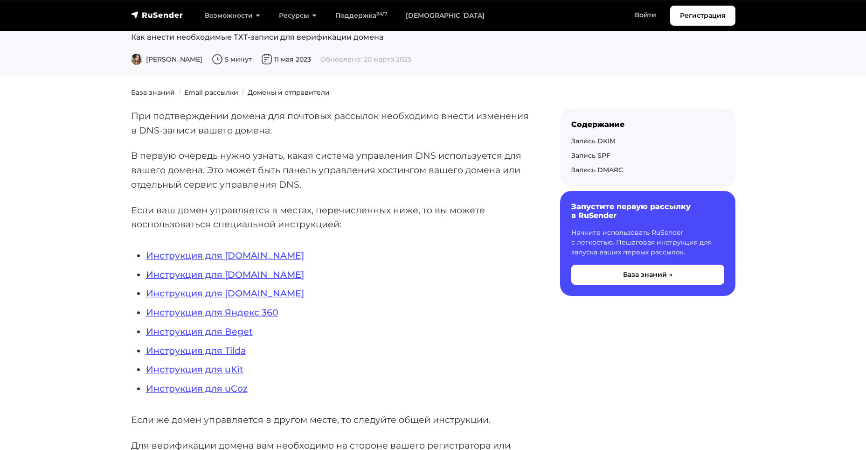
scroll to position [93, 0]
click at [228, 332] on link "Инструкция для Beget" at bounding box center [199, 330] width 107 height 11
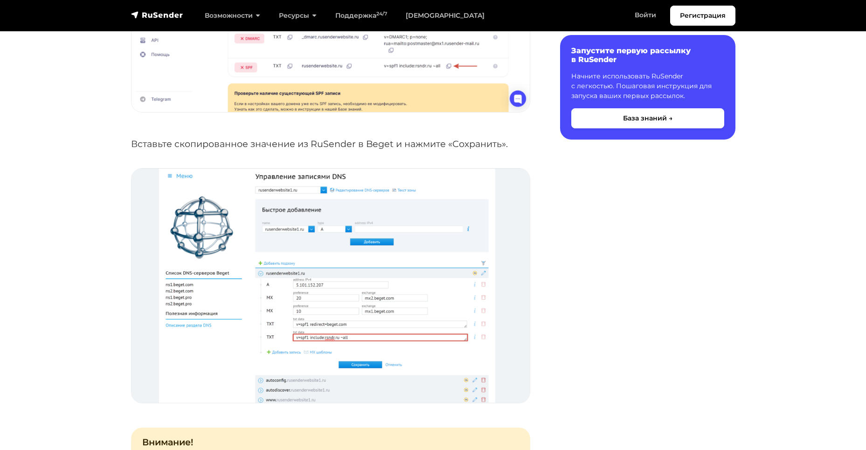
scroll to position [980, 0]
